Goal: Entertainment & Leisure: Consume media (video, audio)

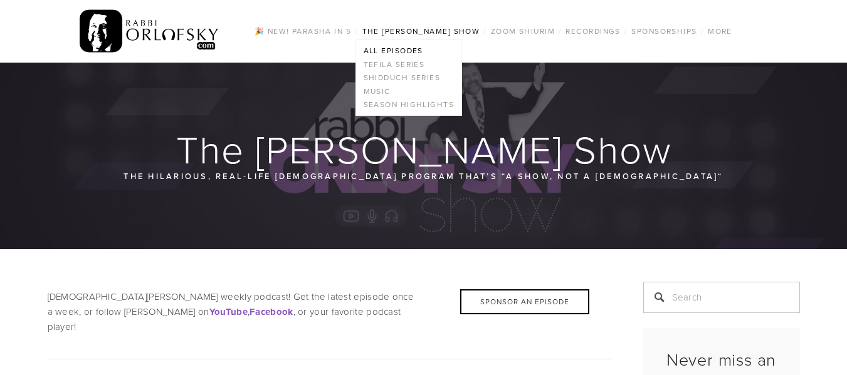
click at [410, 26] on link "The [PERSON_NAME] Show" at bounding box center [421, 31] width 125 height 16
click at [410, 71] on link "Shidduch Series" at bounding box center [408, 78] width 105 height 14
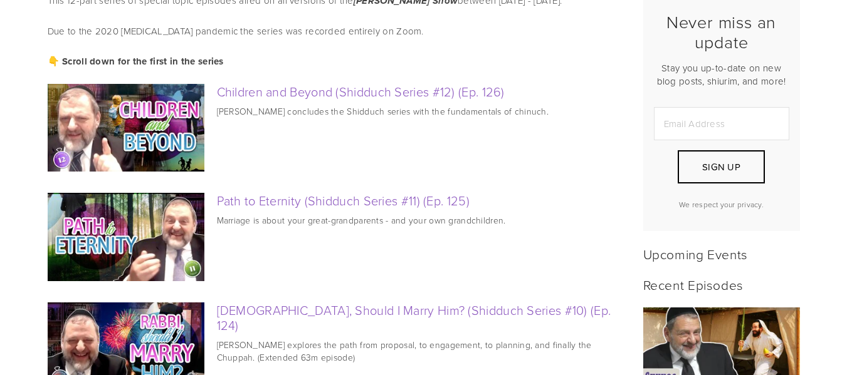
scroll to position [323, 0]
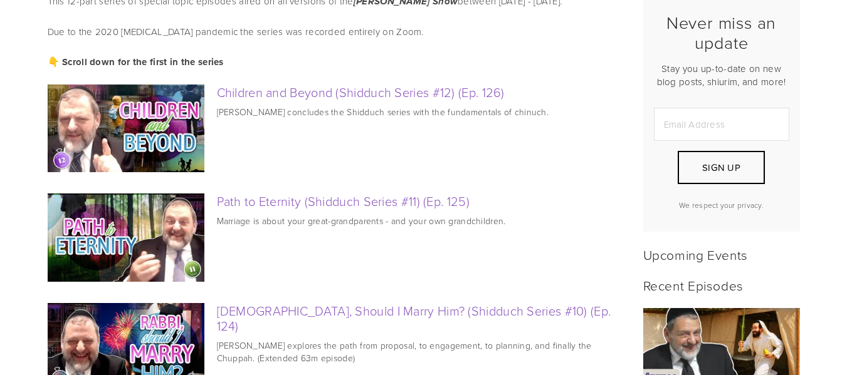
click at [134, 157] on img at bounding box center [125, 129] width 157 height 88
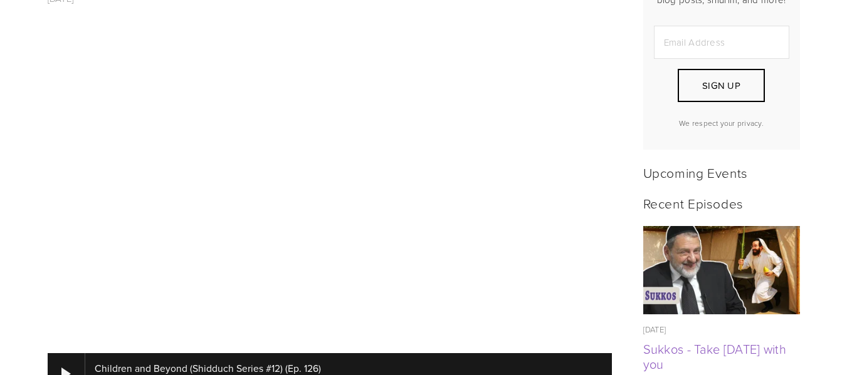
scroll to position [419, 0]
